Goal: Transaction & Acquisition: Purchase product/service

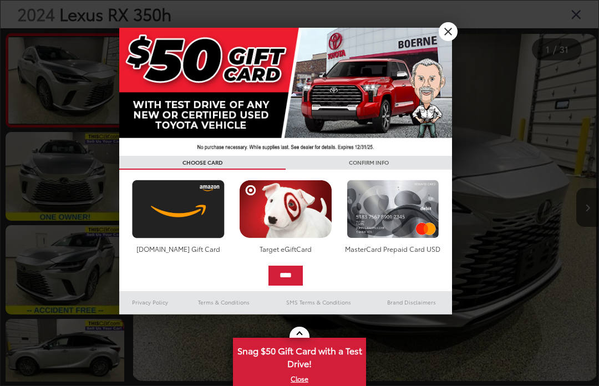
click at [453, 30] on link "X" at bounding box center [448, 31] width 19 height 19
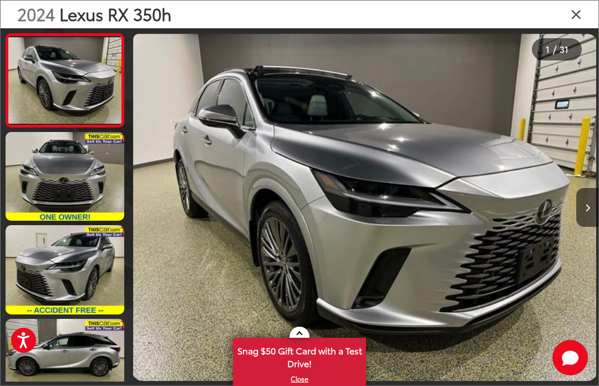
click at [43, 163] on link at bounding box center [65, 176] width 119 height 89
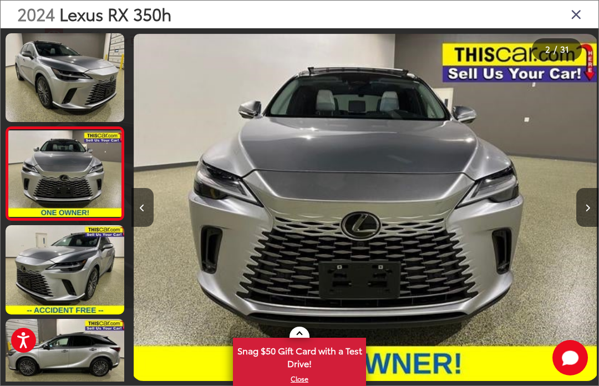
click at [585, 216] on button "Next image" at bounding box center [587, 207] width 22 height 39
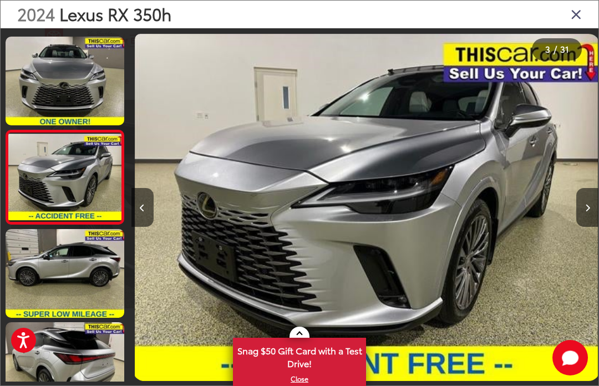
scroll to position [92, 0]
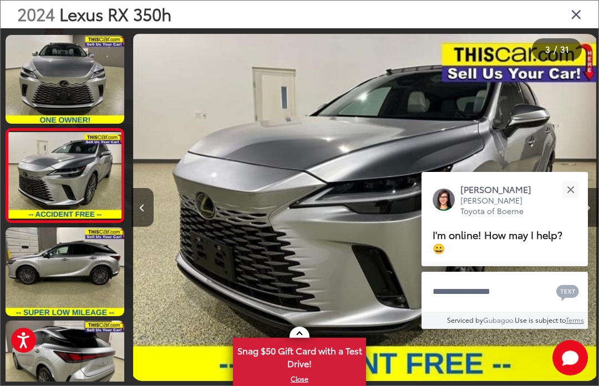
click at [591, 215] on button "Next image" at bounding box center [587, 207] width 22 height 39
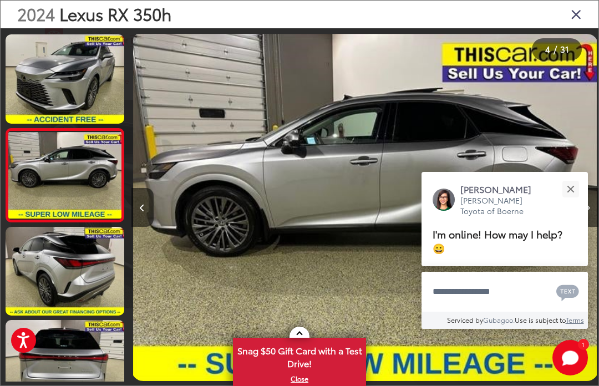
scroll to position [185, 0]
click at [568, 189] on button "Close" at bounding box center [570, 189] width 24 height 24
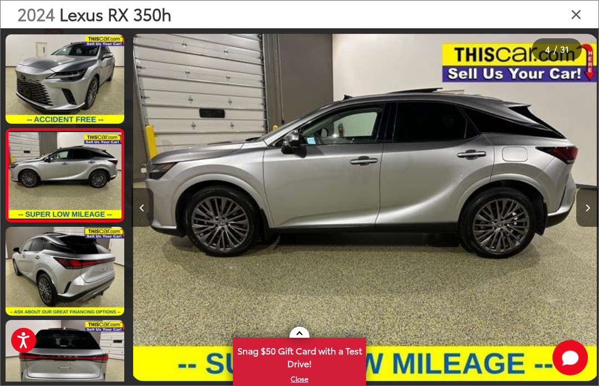
click at [591, 223] on button "Next image" at bounding box center [587, 207] width 22 height 39
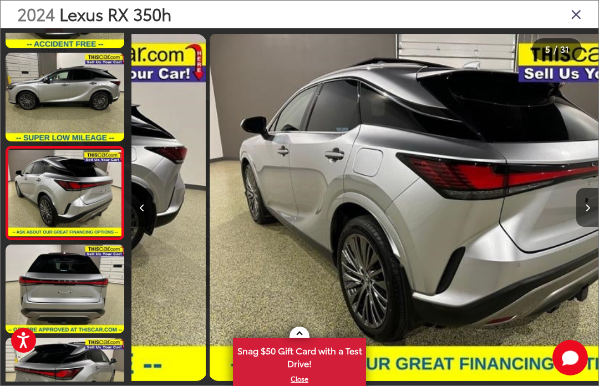
scroll to position [0, 1869]
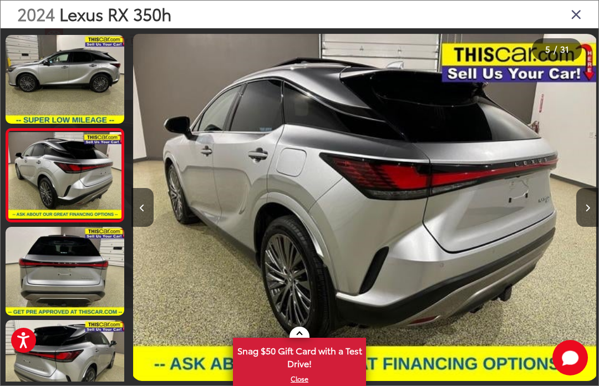
click at [589, 212] on icon "Next image" at bounding box center [587, 208] width 5 height 8
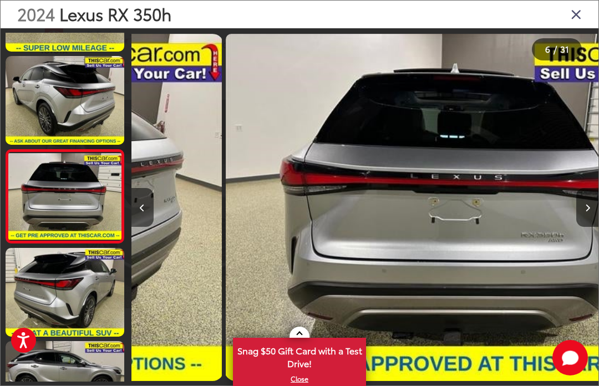
scroll to position [0, 2336]
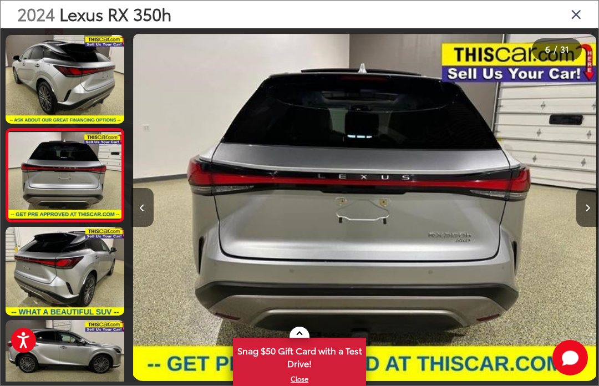
click at [591, 222] on button "Next image" at bounding box center [587, 207] width 22 height 39
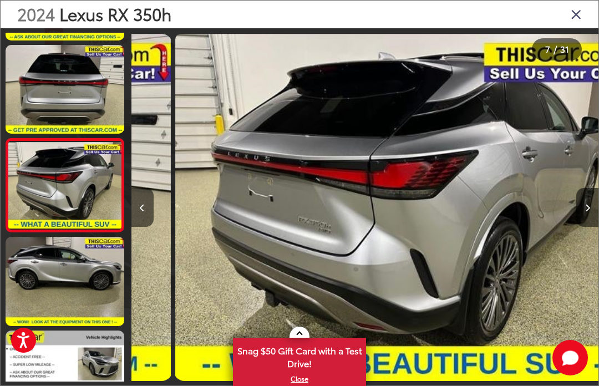
scroll to position [0, 2803]
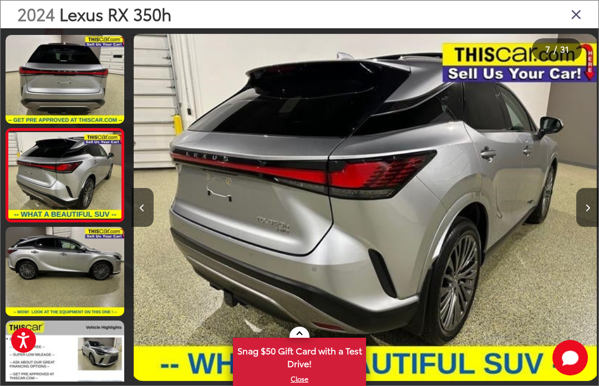
click at [591, 224] on button "Next image" at bounding box center [587, 207] width 22 height 39
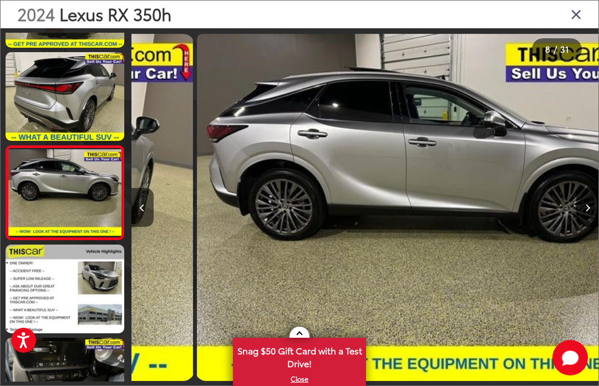
scroll to position [0, 3270]
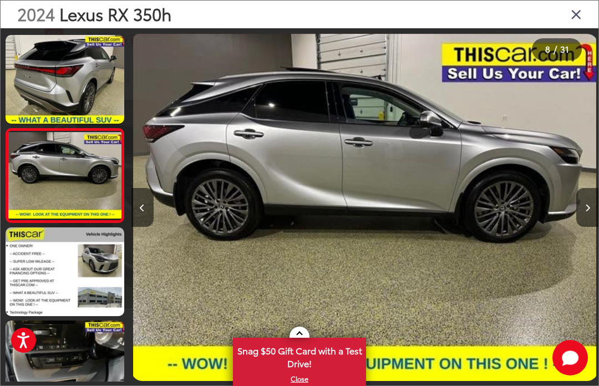
click at [591, 223] on button "Next image" at bounding box center [587, 207] width 22 height 39
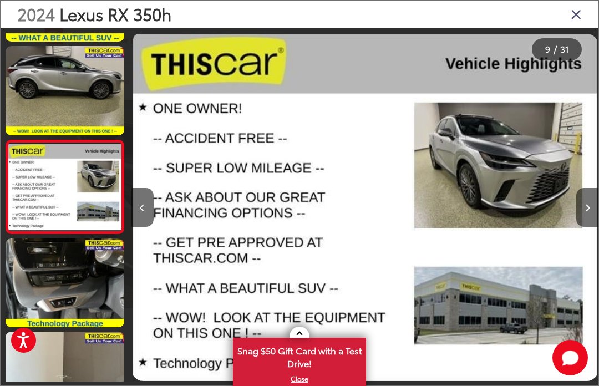
scroll to position [652, 0]
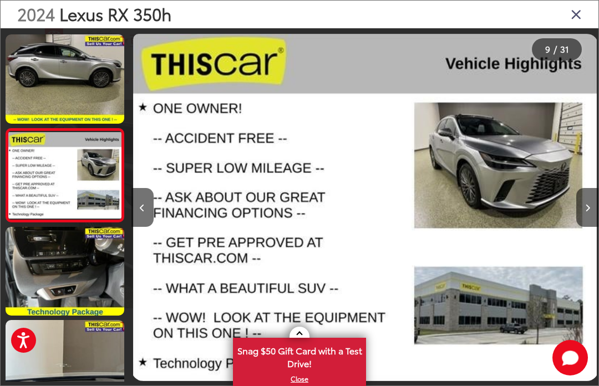
click at [587, 216] on button "Next image" at bounding box center [587, 207] width 22 height 39
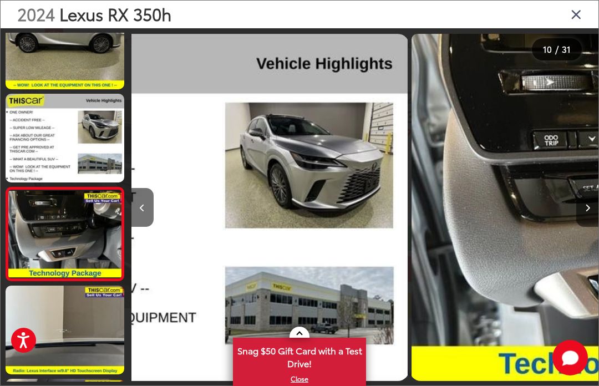
scroll to position [0, 0]
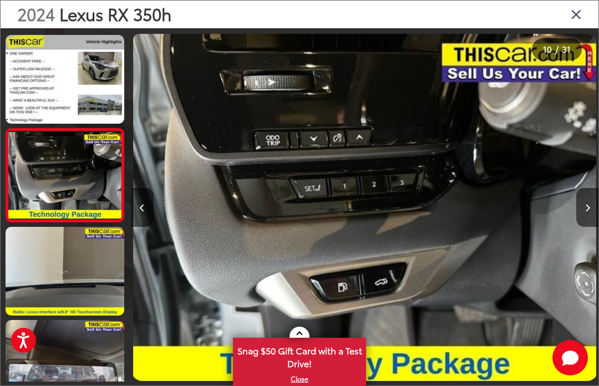
click at [590, 212] on button "Next image" at bounding box center [587, 207] width 22 height 39
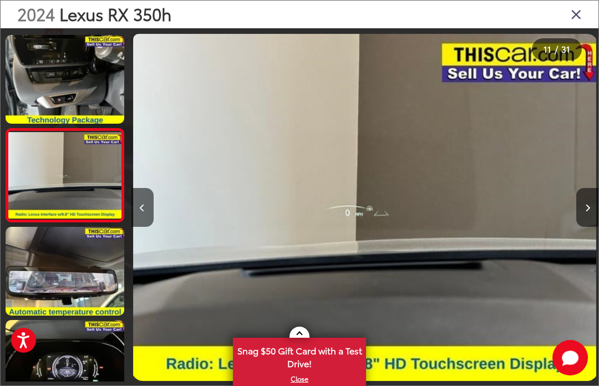
click at [581, 223] on button "Next image" at bounding box center [587, 207] width 22 height 39
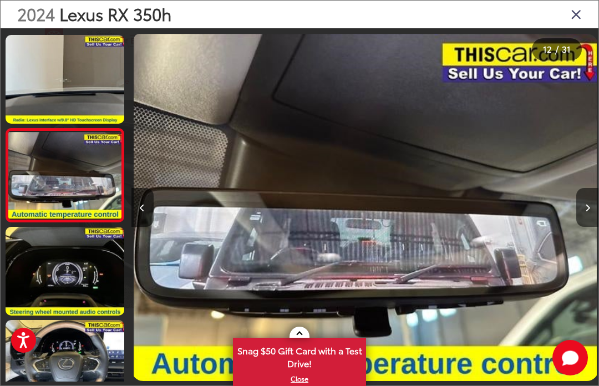
click at [591, 222] on button "Next image" at bounding box center [587, 207] width 22 height 39
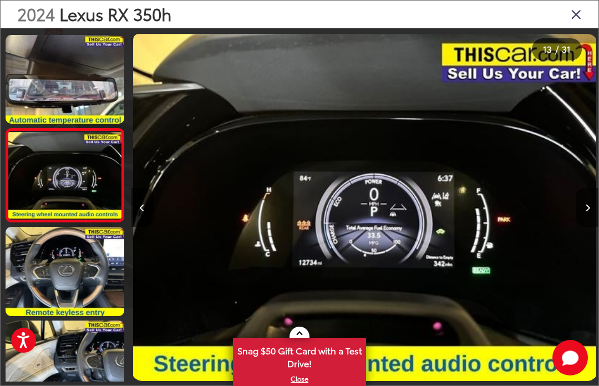
click at [588, 212] on icon "Next image" at bounding box center [587, 208] width 5 height 8
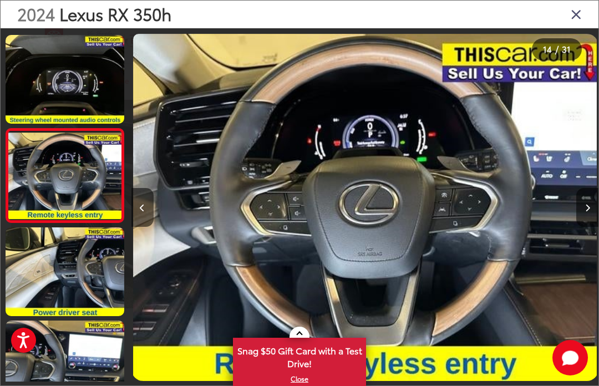
click at [593, 215] on button "Next image" at bounding box center [587, 207] width 22 height 39
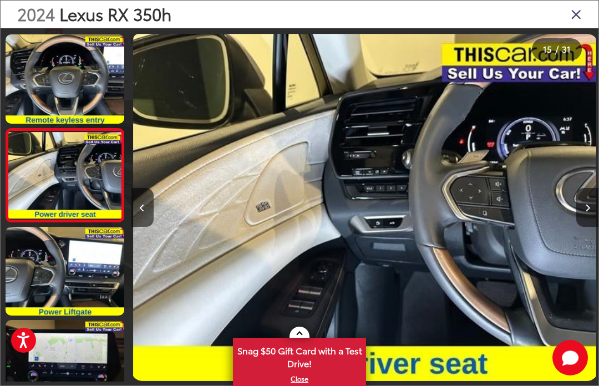
click at [592, 212] on button "Next image" at bounding box center [587, 207] width 22 height 39
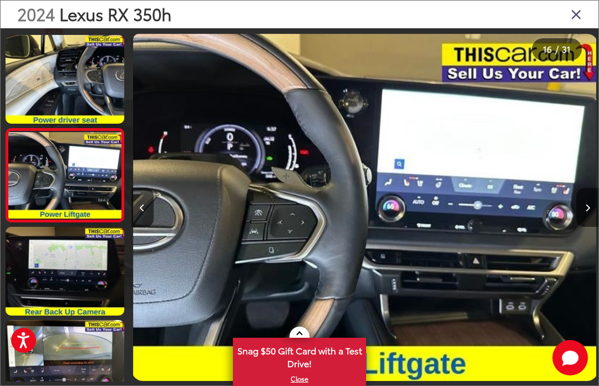
click at [592, 216] on button "Next image" at bounding box center [587, 207] width 22 height 39
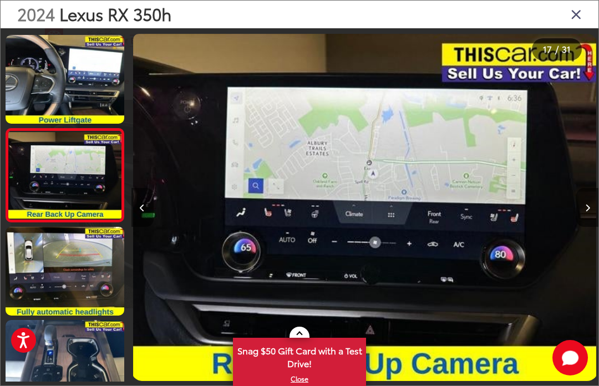
click at [591, 212] on button "Next image" at bounding box center [587, 207] width 22 height 39
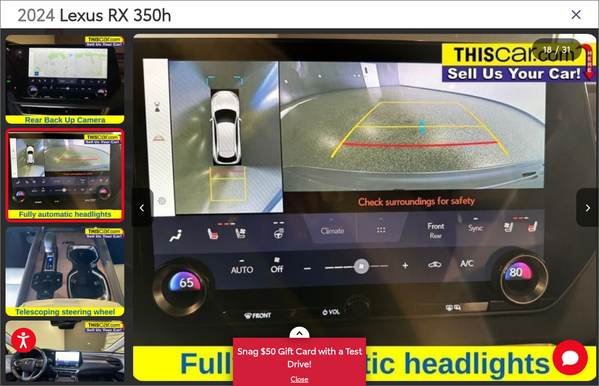
click at [591, 211] on button "Next image" at bounding box center [587, 207] width 22 height 39
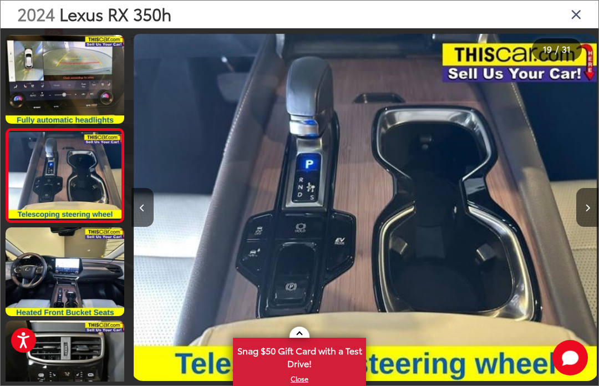
click at [591, 210] on button "Next image" at bounding box center [587, 207] width 22 height 39
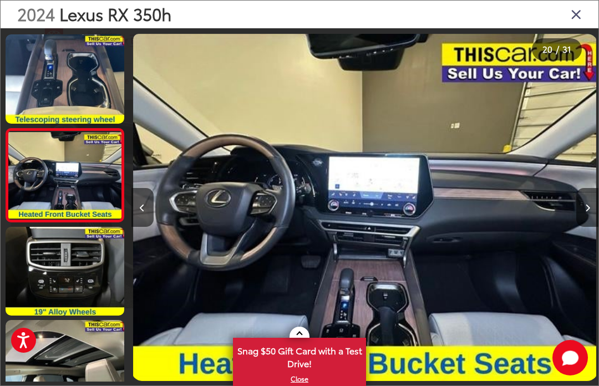
click at [591, 209] on button "Next image" at bounding box center [587, 207] width 22 height 39
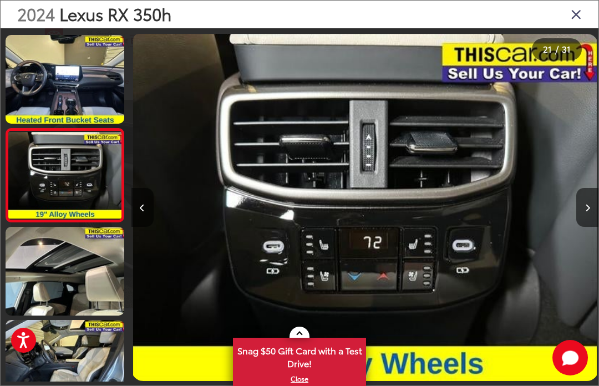
click at [592, 209] on button "Next image" at bounding box center [587, 207] width 22 height 39
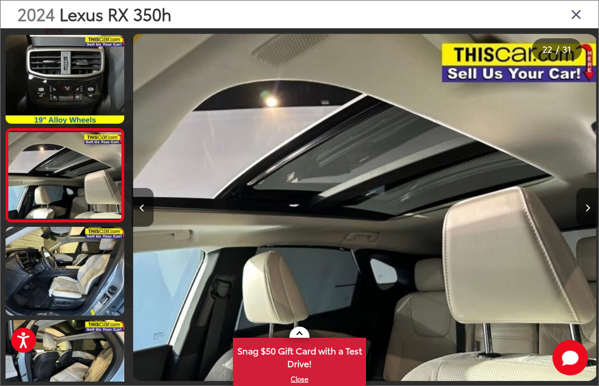
click at [593, 207] on button "Next image" at bounding box center [587, 207] width 22 height 39
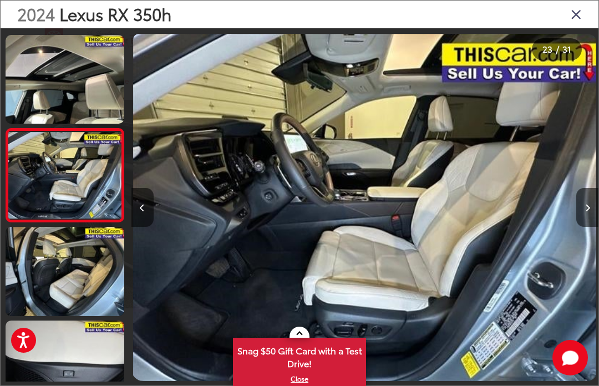
click at [592, 207] on button "Next image" at bounding box center [587, 207] width 22 height 39
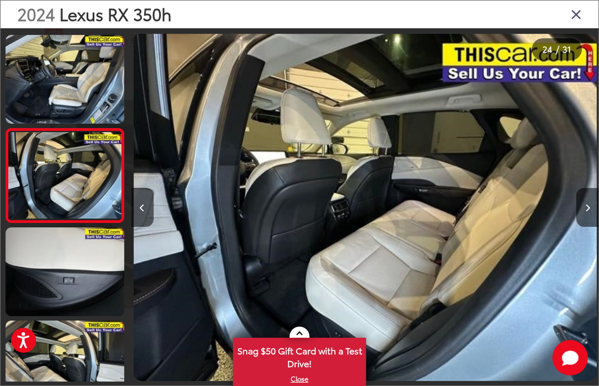
click at [592, 206] on button "Next image" at bounding box center [587, 207] width 22 height 39
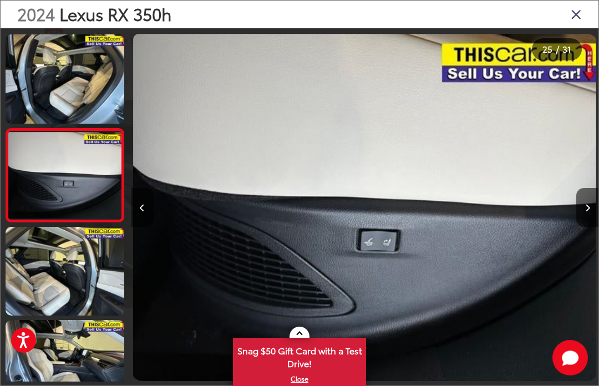
click at [592, 205] on button "Next image" at bounding box center [587, 207] width 22 height 39
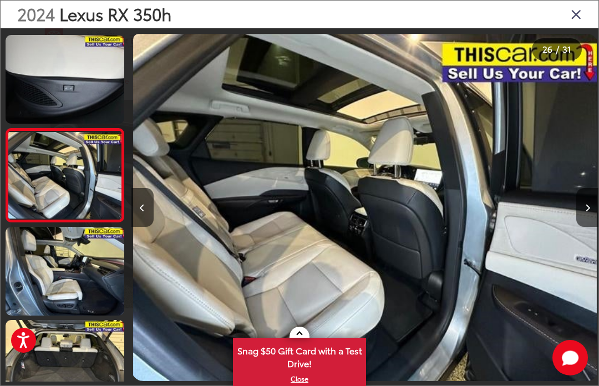
click at [592, 205] on button "Next image" at bounding box center [587, 207] width 22 height 39
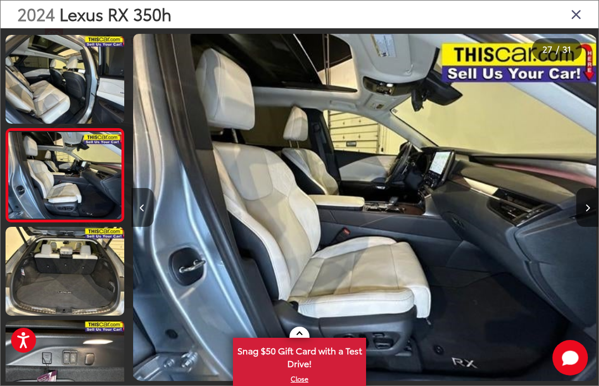
click at [593, 205] on button "Next image" at bounding box center [587, 207] width 22 height 39
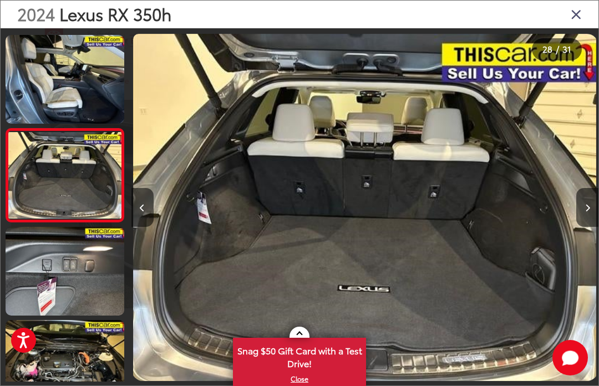
click at [577, 16] on icon "Close gallery" at bounding box center [576, 14] width 11 height 14
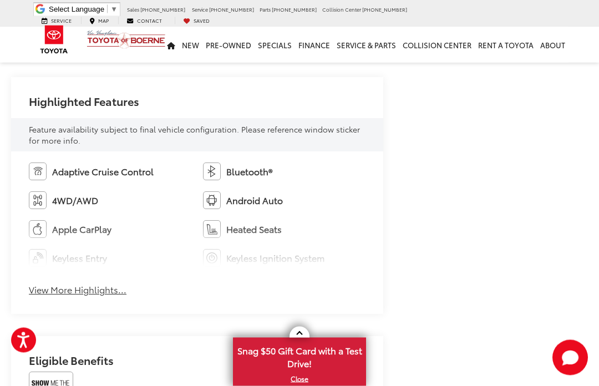
scroll to position [602, 0]
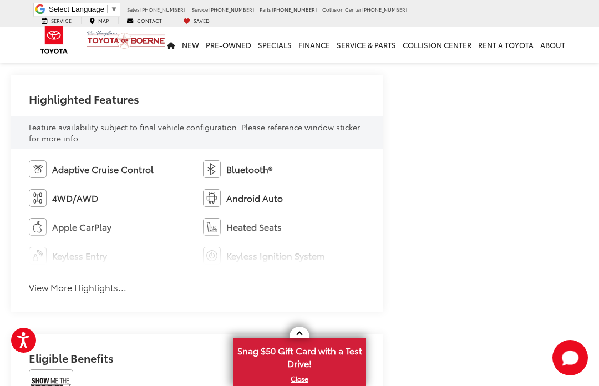
click at [63, 281] on button "View More Highlights..." at bounding box center [78, 287] width 98 height 13
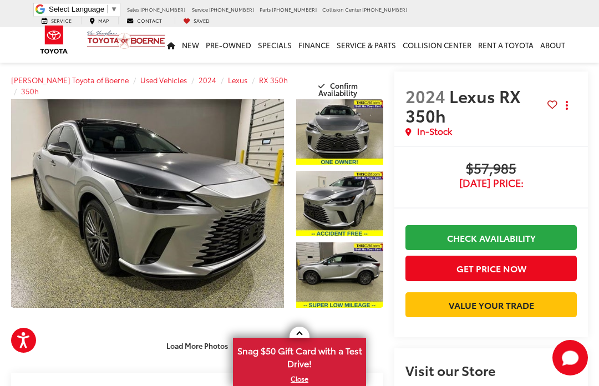
scroll to position [0, 0]
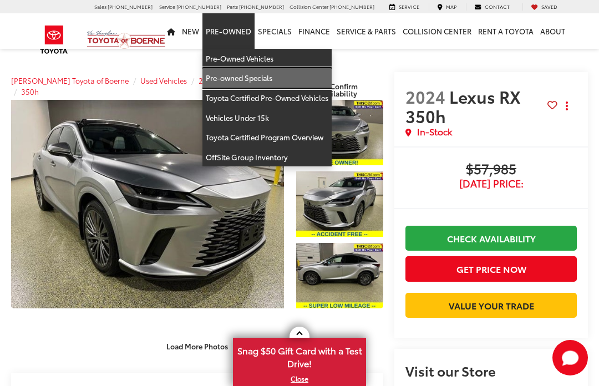
click at [223, 84] on link "Pre-owned Specials" at bounding box center [266, 78] width 129 height 20
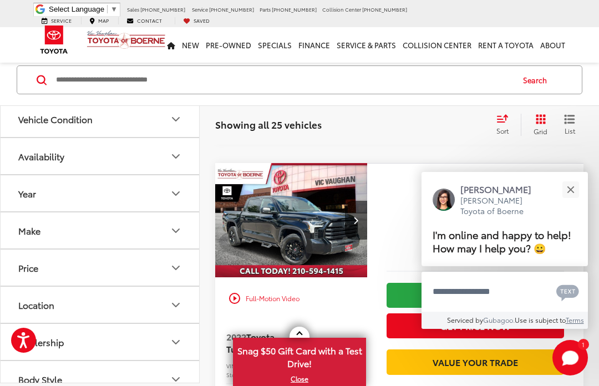
scroll to position [405, 0]
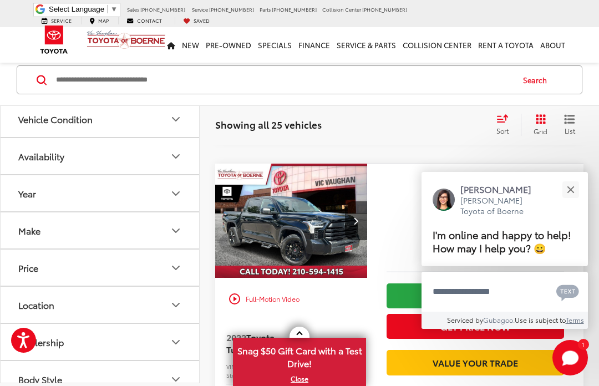
click at [573, 201] on button "Close" at bounding box center [570, 189] width 24 height 24
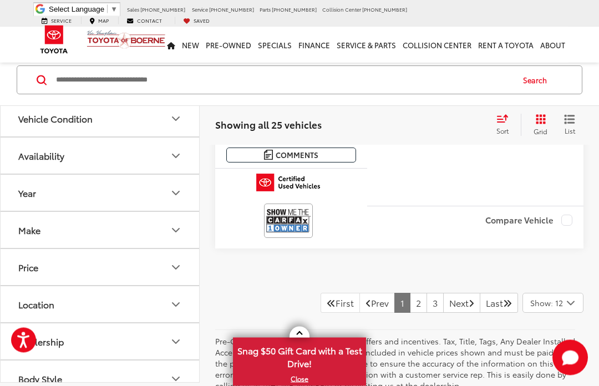
scroll to position [4405, 0]
click at [452, 293] on link "Next" at bounding box center [461, 303] width 37 height 20
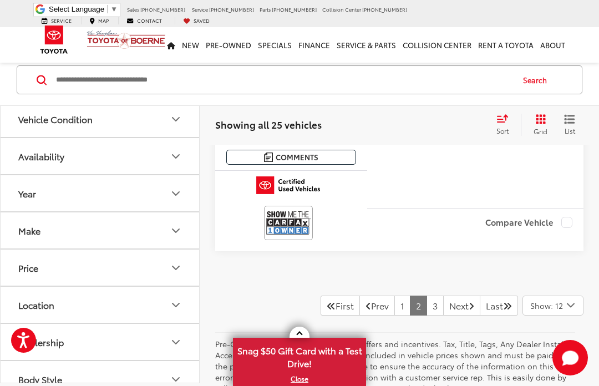
scroll to position [4430, 0]
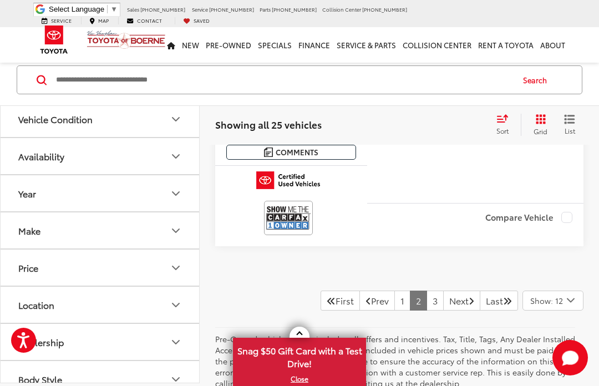
click at [451, 291] on link "Next" at bounding box center [461, 301] width 37 height 20
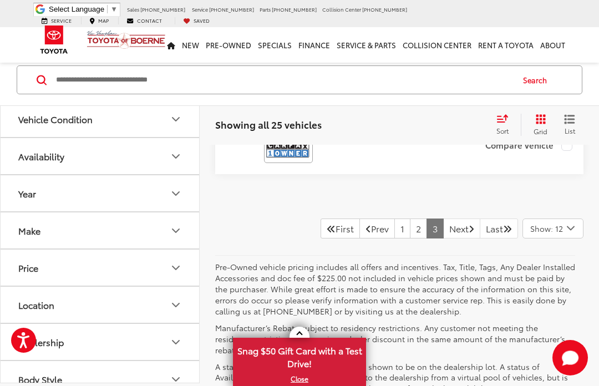
scroll to position [4504, 0]
